Goal: Task Accomplishment & Management: Complete application form

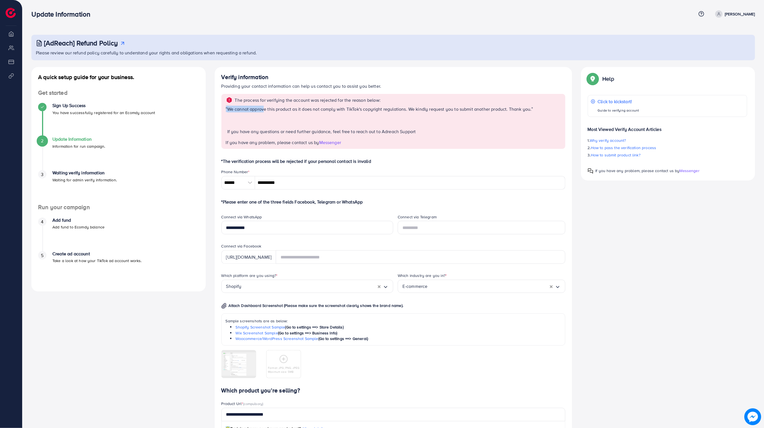
drag, startPoint x: 226, startPoint y: 108, endPoint x: 266, endPoint y: 111, distance: 39.9
click at [266, 111] on div "" We cannot approve this product as it does not comply with TikTok's copyright …" at bounding box center [394, 123] width 336 height 34
drag, startPoint x: 236, startPoint y: 99, endPoint x: 393, endPoint y: 106, distance: 156.5
click at [282, 105] on div "The process for verifying the account was rejected for the reason below: " We c…" at bounding box center [393, 121] width 344 height 55
click at [282, 115] on div "We cannot approve this product as it does not comply with TikTok's copyright re…" at bounding box center [379, 123] width 304 height 34
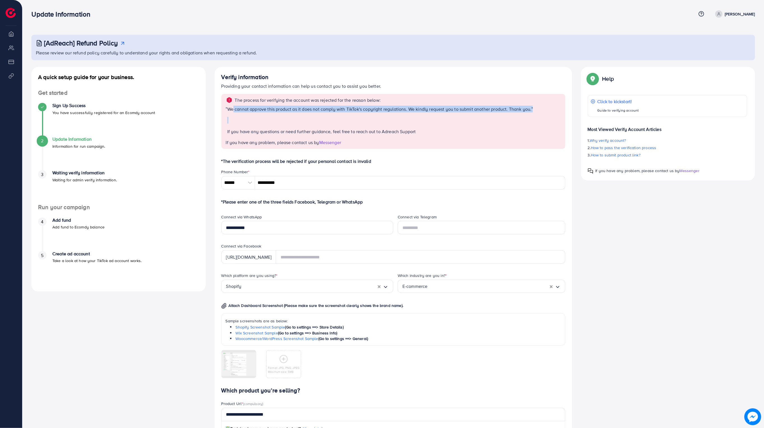
drag, startPoint x: 236, startPoint y: 111, endPoint x: 361, endPoint y: 115, distance: 124.5
click at [282, 115] on div "We cannot approve this product as it does not comply with TikTok's copyright re…" at bounding box center [379, 123] width 304 height 34
click at [282, 116] on div "We cannot approve this product as it does not comply with TikTok's copyright re…" at bounding box center [379, 123] width 304 height 34
click at [282, 115] on div "We cannot approve this product as it does not comply with TikTok's copyright re…" at bounding box center [379, 123] width 304 height 34
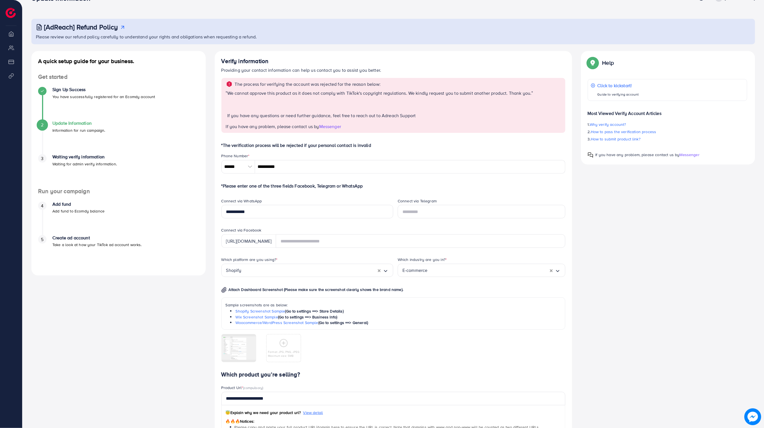
scroll to position [108, 0]
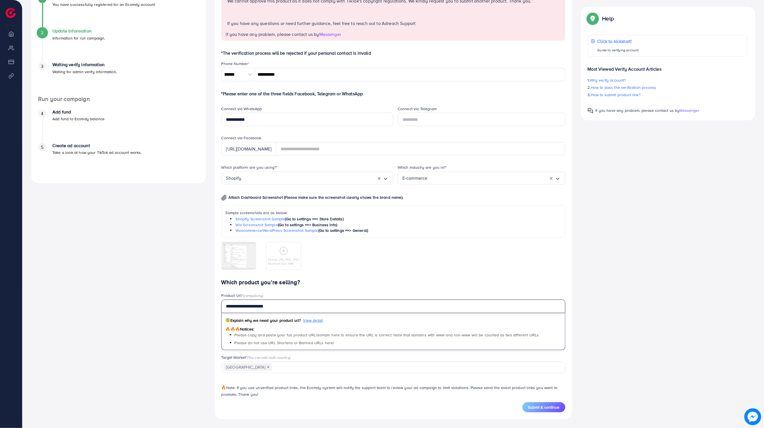
click at [282, 267] on input "**********" at bounding box center [393, 306] width 344 height 13
paste input "**********"
click at [282, 267] on span "Submit & continue" at bounding box center [544, 407] width 32 height 6
type input "**********"
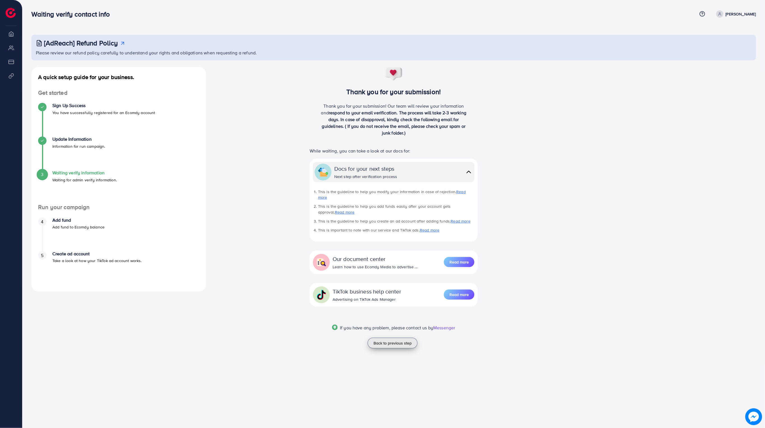
click at [282, 267] on button "Back to previous step" at bounding box center [393, 343] width 50 height 11
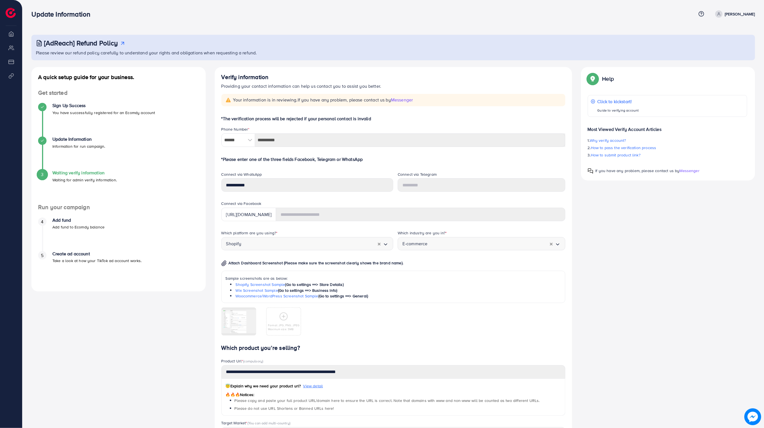
click at [11, 36] on li "Overview" at bounding box center [11, 33] width 22 height 11
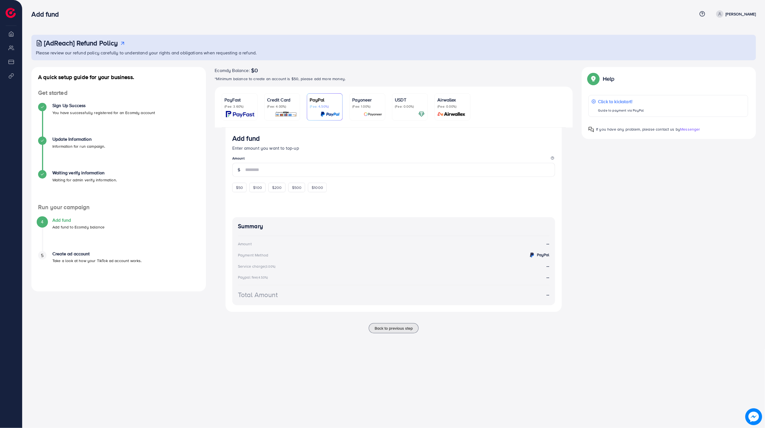
click at [447, 181] on div "Ecomdy Balance: $0 *Minimum balance to create an account is $50, please add mor…" at bounding box center [393, 203] width 367 height 273
click at [294, 169] on input "number" at bounding box center [400, 170] width 310 height 14
click at [416, 174] on input "number" at bounding box center [400, 170] width 310 height 14
click at [634, 157] on div "A quick setup guide for your business. Get started Sign Up Success You have suc…" at bounding box center [394, 206] width 734 height 279
click at [292, 173] on input "number" at bounding box center [400, 170] width 310 height 14
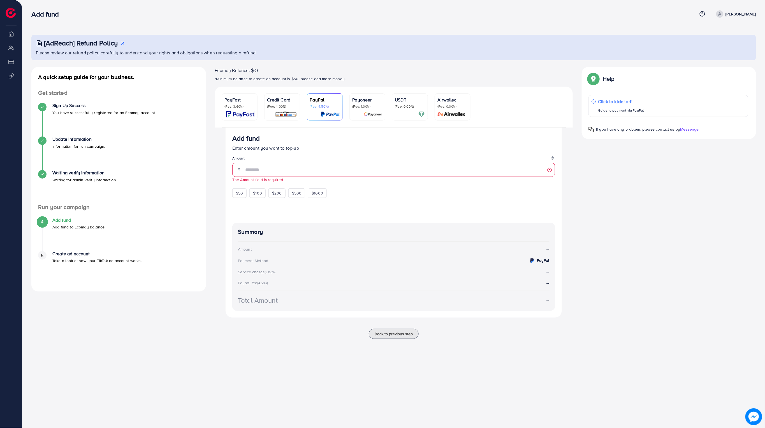
click at [64, 260] on p "Take a look at how your TikTok ad account works." at bounding box center [96, 260] width 89 height 7
click at [303, 172] on input "number" at bounding box center [400, 170] width 310 height 14
click at [298, 170] on input "number" at bounding box center [400, 170] width 310 height 14
click at [239, 195] on span "$50" at bounding box center [239, 193] width 7 height 6
drag, startPoint x: 270, startPoint y: 174, endPoint x: 247, endPoint y: 179, distance: 24.4
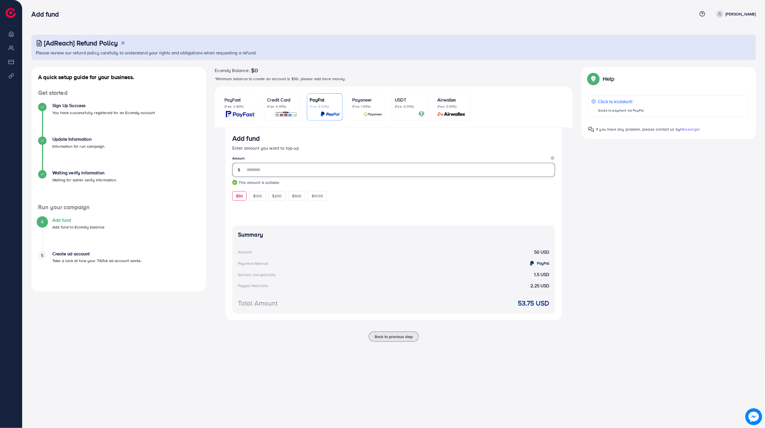
click at [247, 179] on span "** This amount is suitable" at bounding box center [393, 174] width 323 height 22
type input "**"
click at [238, 114] on img at bounding box center [240, 114] width 29 height 6
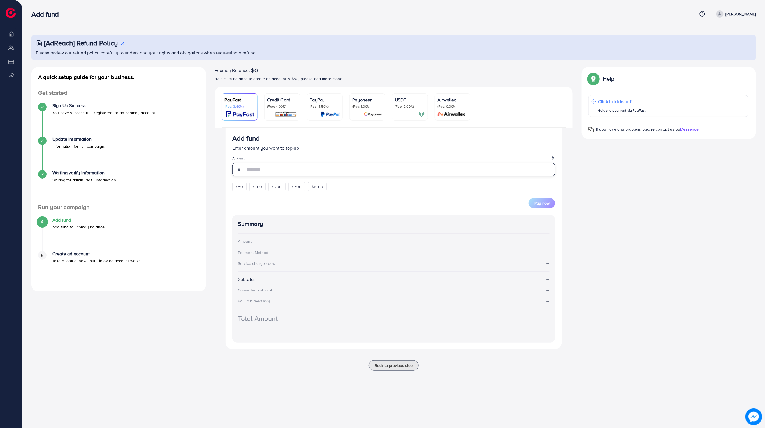
click at [264, 173] on input "number" at bounding box center [400, 169] width 310 height 13
click at [238, 187] on form "Add fund Enter amount you want to top-up Amount $50 $100 $200 $500 $1000 Pay now" at bounding box center [393, 171] width 323 height 74
click at [240, 197] on span "$50" at bounding box center [239, 195] width 7 height 6
type input "**"
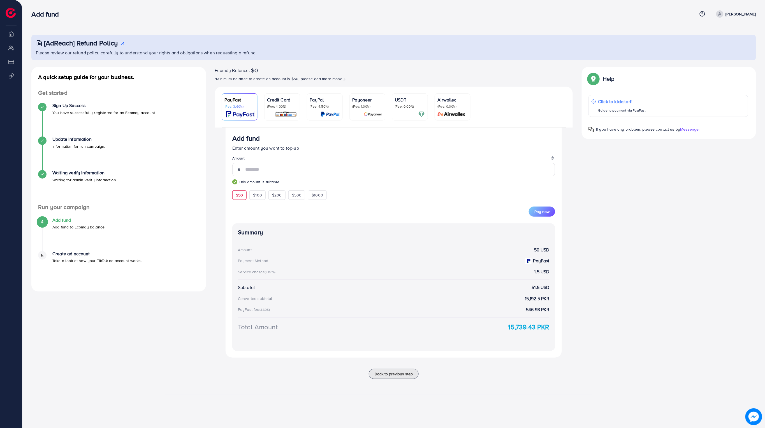
click at [738, 16] on p "[PERSON_NAME]" at bounding box center [741, 14] width 30 height 7
click at [18, 6] on li at bounding box center [13, 10] width 15 height 16
click at [113, 21] on div "Add fund Help Center Contact Support Plans and Pricing Term and policy About Us…" at bounding box center [393, 13] width 725 height 15
click at [44, 10] on h3 "Add fund" at bounding box center [47, 14] width 32 height 8
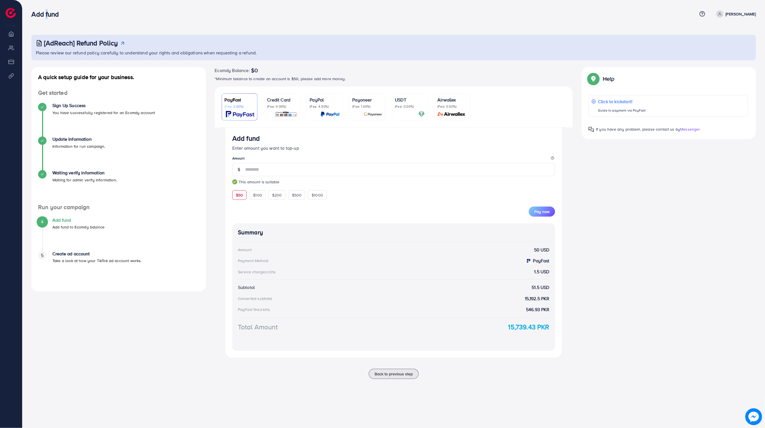
click at [46, 9] on div "Add fund Help Center Contact Support Plans and Pricing Term and policy About Us…" at bounding box center [393, 13] width 725 height 15
click at [129, 11] on div "Add fund" at bounding box center [364, 14] width 666 height 8
click at [80, 171] on h4 "Waiting verify information" at bounding box center [84, 172] width 64 height 5
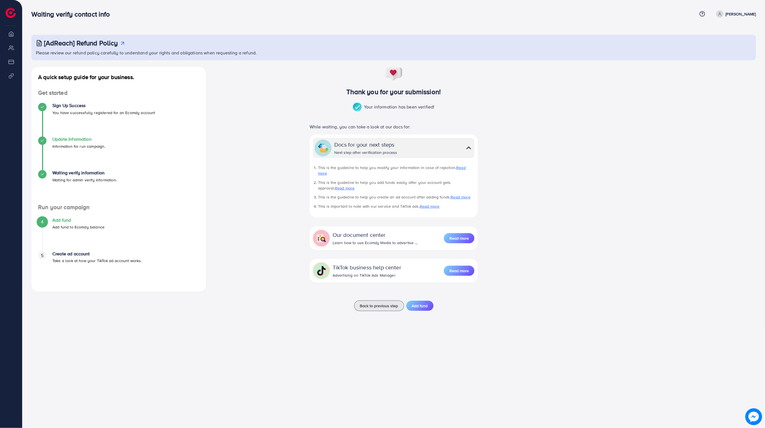
click at [69, 142] on h4 "Update Information" at bounding box center [78, 138] width 53 height 5
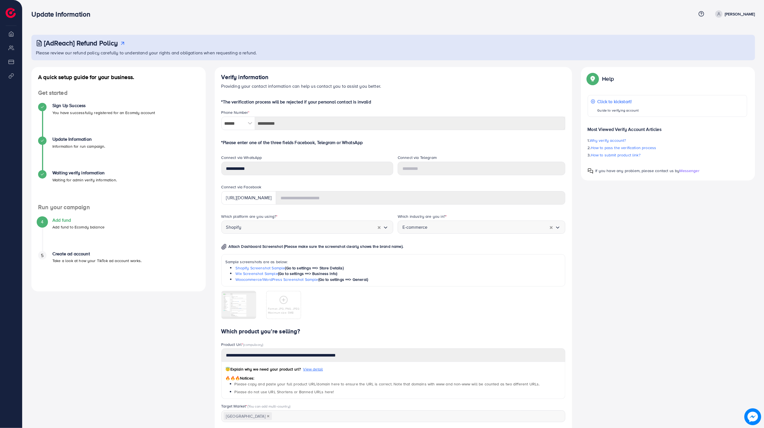
click at [66, 108] on h4 "Sign Up Success" at bounding box center [103, 105] width 103 height 5
